Goal: Information Seeking & Learning: Learn about a topic

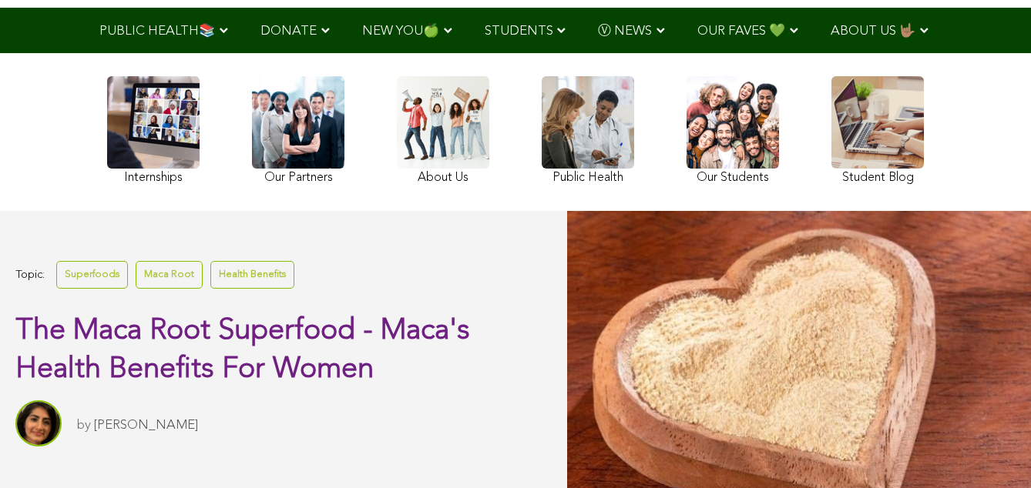
scroll to position [100, 0]
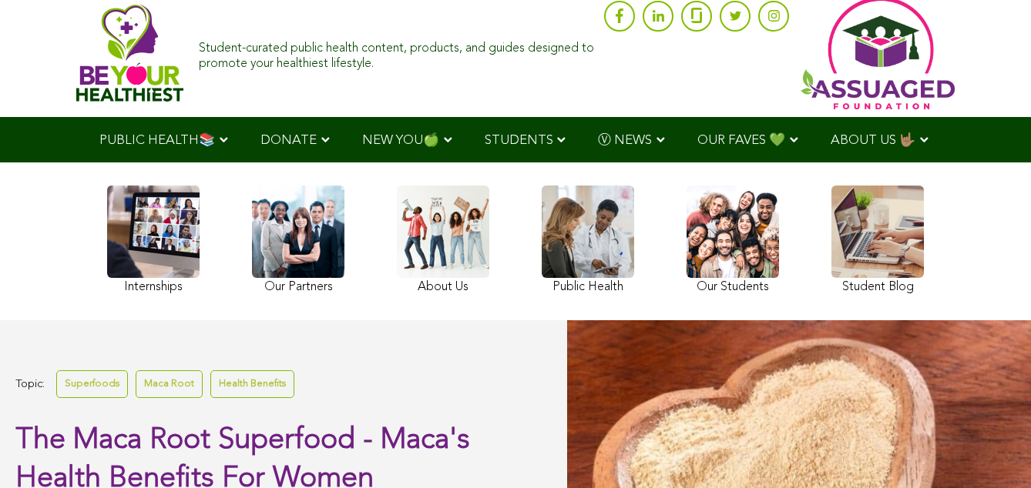
click at [97, 398] on link "Superfoods" at bounding box center [92, 384] width 72 height 27
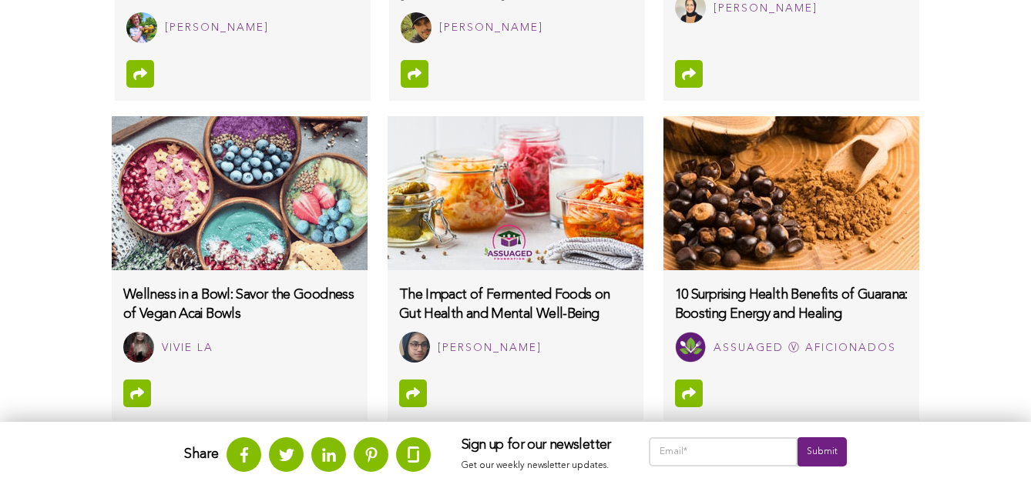
scroll to position [1371, 0]
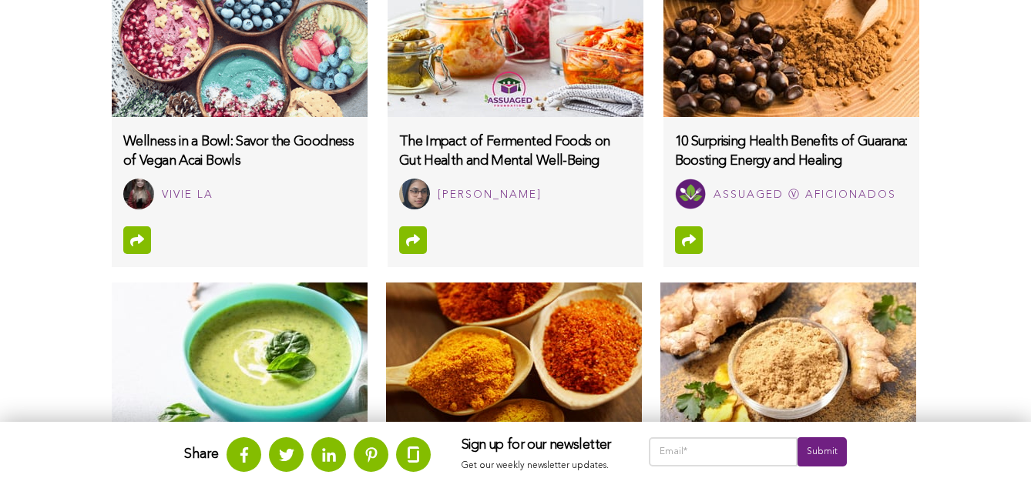
click at [395, 437] on img at bounding box center [514, 360] width 256 height 154
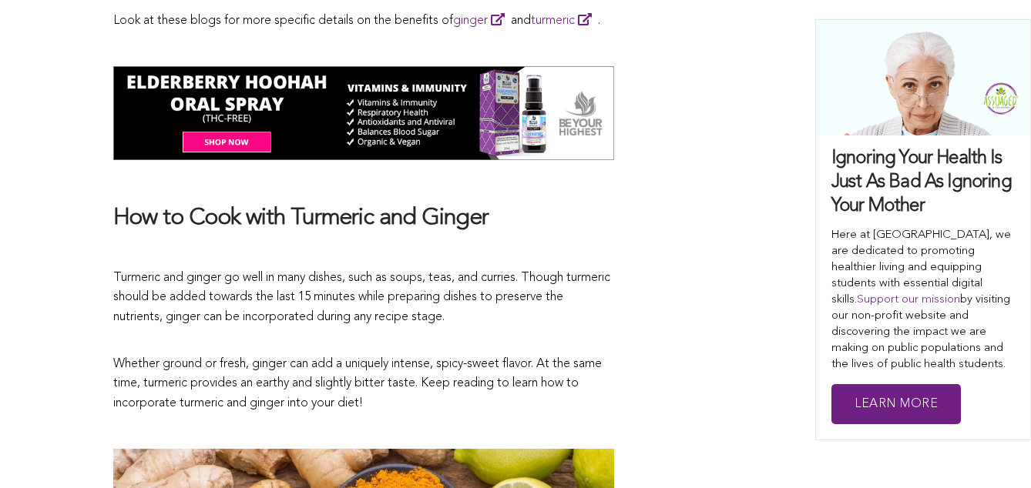
scroll to position [1422, 0]
